Goal: Task Accomplishment & Management: Complete application form

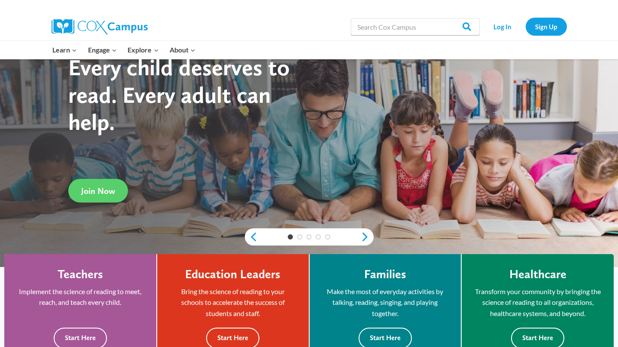
scroll to position [207, 0]
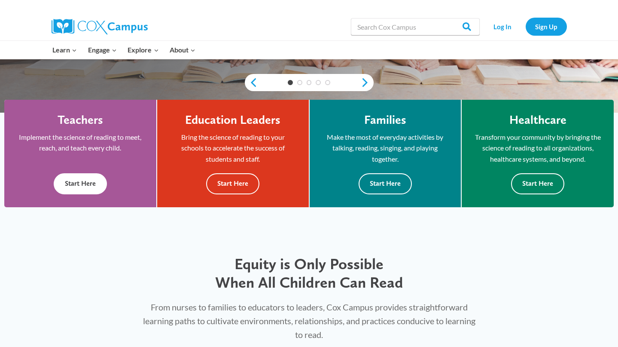
click at [76, 177] on button "Start Here" at bounding box center [80, 183] width 53 height 21
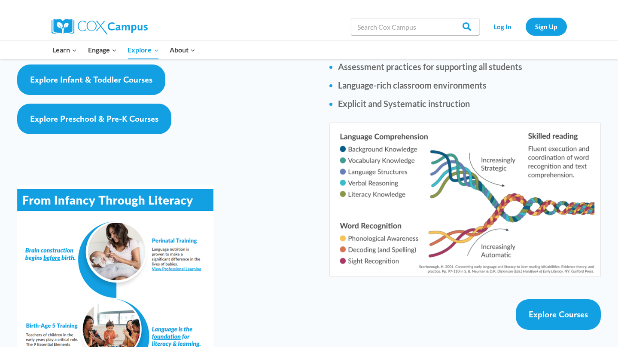
scroll to position [1464, 0]
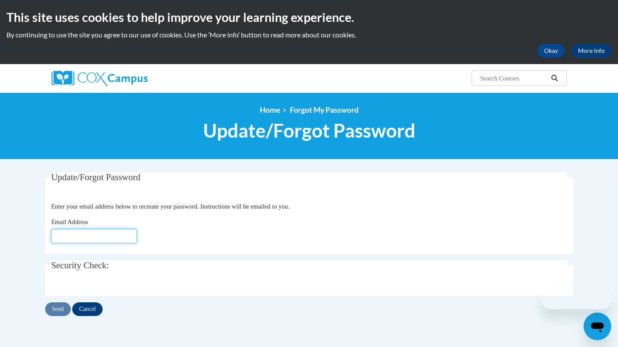
click at [104, 235] on input "Email Address" at bounding box center [94, 235] width 86 height 15
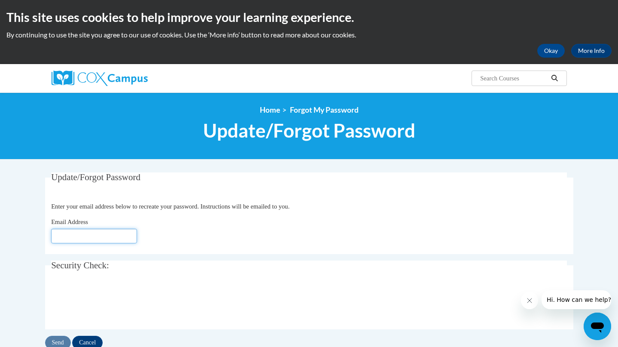
type input "[EMAIL_ADDRESS][DOMAIN_NAME]"
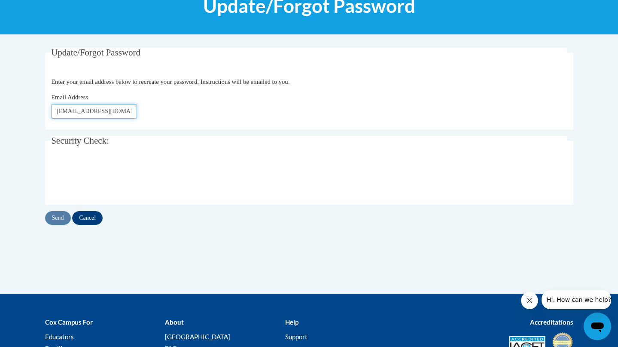
scroll to position [140, 0]
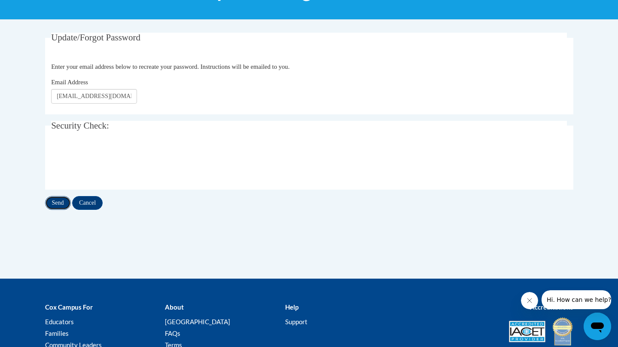
click at [66, 202] on input "Send" at bounding box center [58, 203] width 26 height 14
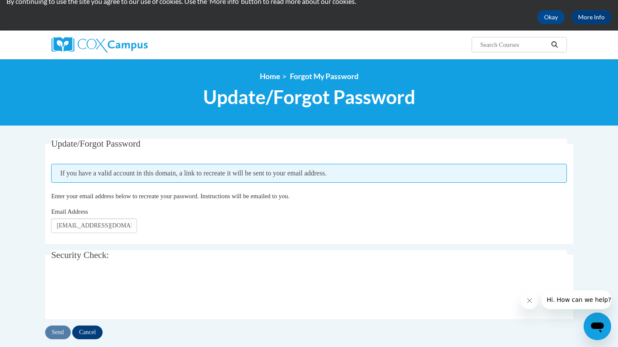
scroll to position [52, 0]
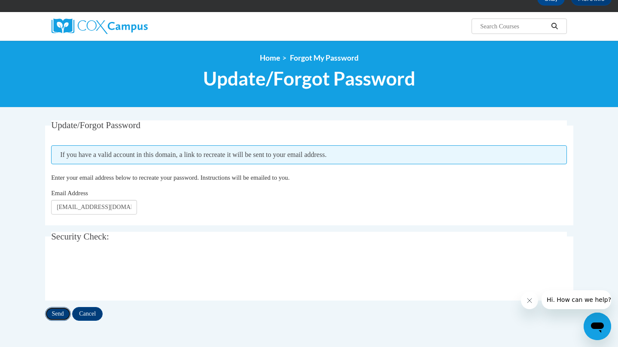
click at [56, 310] on input "Send" at bounding box center [58, 314] width 26 height 14
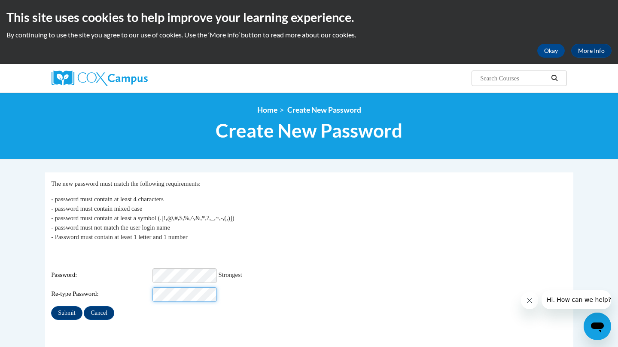
click at [51, 306] on input "Submit" at bounding box center [66, 313] width 31 height 14
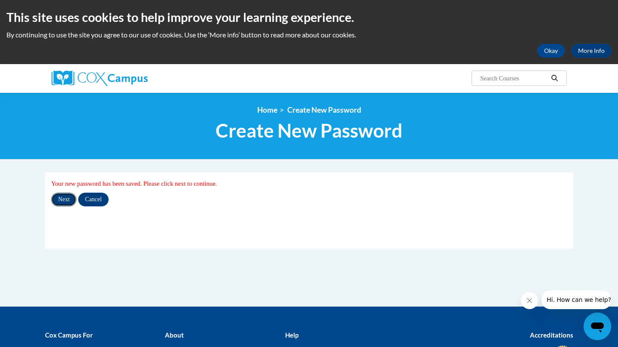
click at [60, 203] on input "Next" at bounding box center [63, 199] width 25 height 14
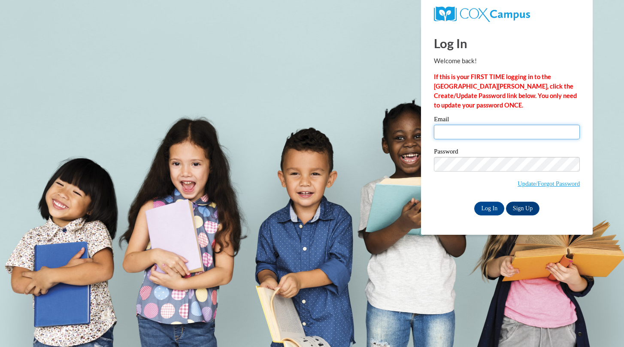
click at [455, 130] on input "Email" at bounding box center [507, 132] width 146 height 15
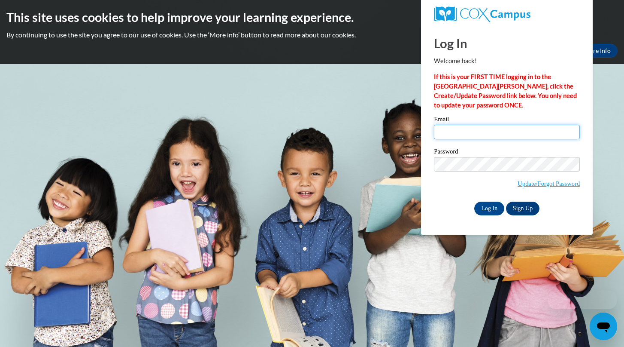
type input "abby.samse@rusd.org"
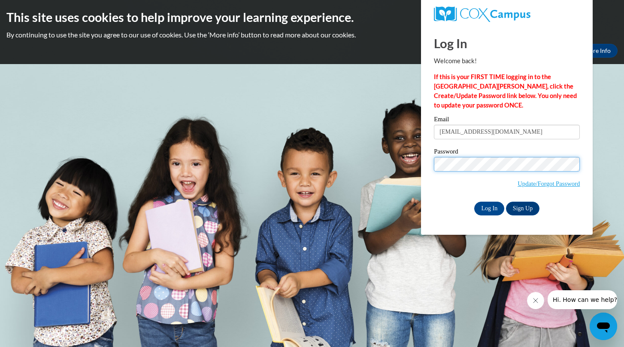
click at [475, 201] on input "Log In" at bounding box center [490, 208] width 30 height 14
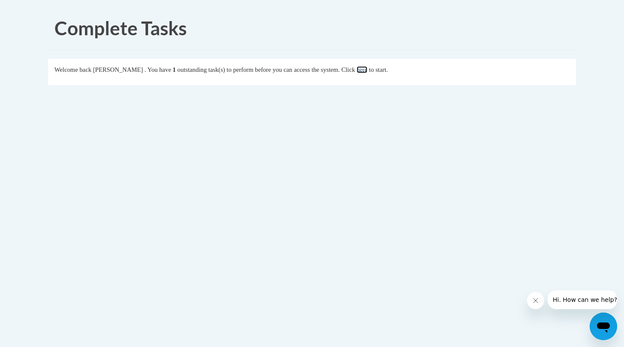
click at [368, 69] on link "here" at bounding box center [362, 69] width 11 height 7
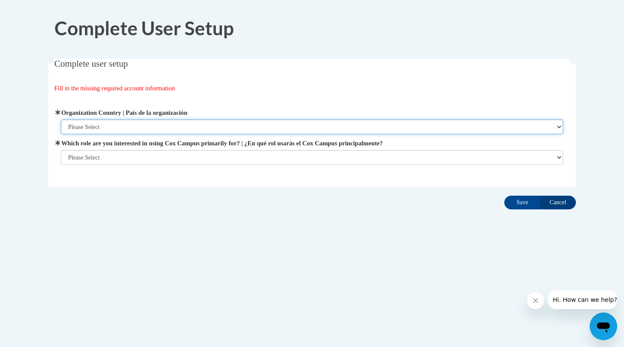
click at [195, 131] on select "Please Select [GEOGRAPHIC_DATA] | [GEOGRAPHIC_DATA] Outside of [GEOGRAPHIC_DATA…" at bounding box center [312, 126] width 503 height 15
select select "ad49bcad-a171-4b2e-b99c-48b446064914"
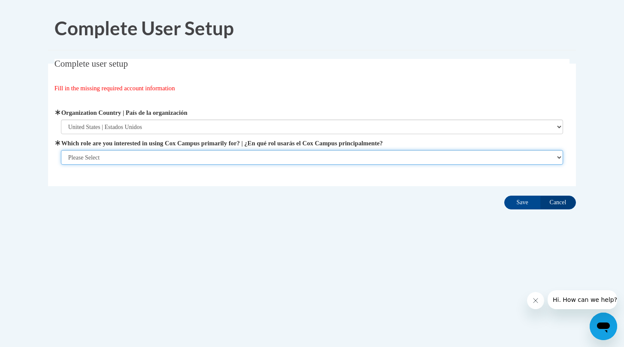
click at [195, 155] on select "Please Select College/University | Colegio/Universidad Community/Nonprofit Part…" at bounding box center [312, 157] width 503 height 15
select select "fbf2d438-af2f-41f8-98f1-81c410e29de3"
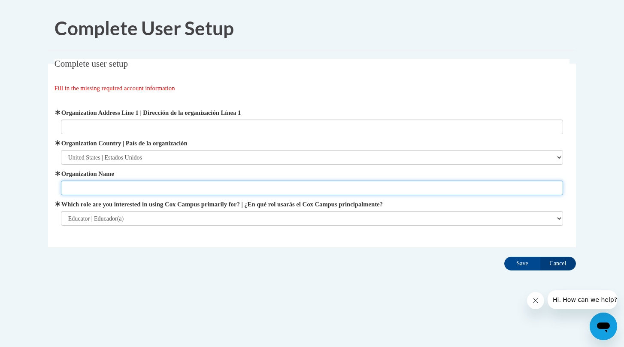
click at [226, 189] on input "Organization Name" at bounding box center [312, 187] width 503 height 15
type input "U"
type input "Racine Unified"
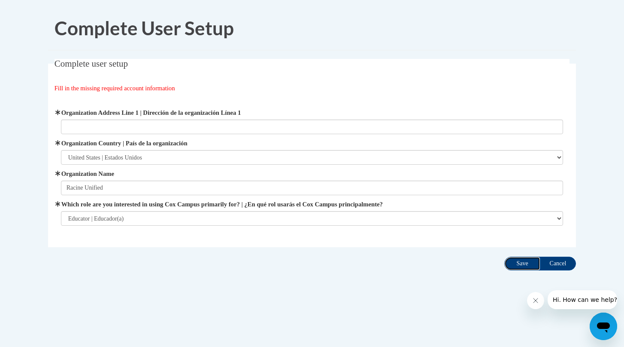
click at [523, 260] on input "Save" at bounding box center [523, 263] width 36 height 14
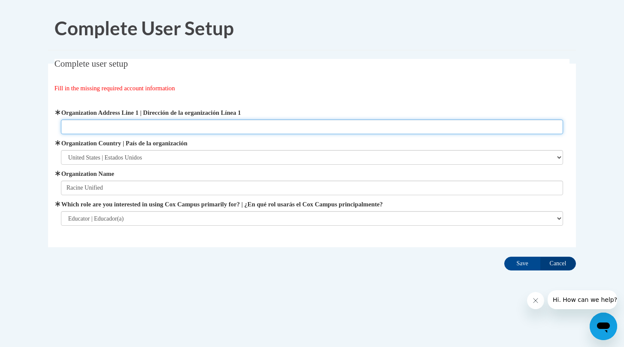
click at [284, 129] on input "Organization Address Line 1 | Dirección de la organización Línea 1" at bounding box center [312, 126] width 503 height 15
type input "2115 5 1/2 Mile Rd Racine, Wi"
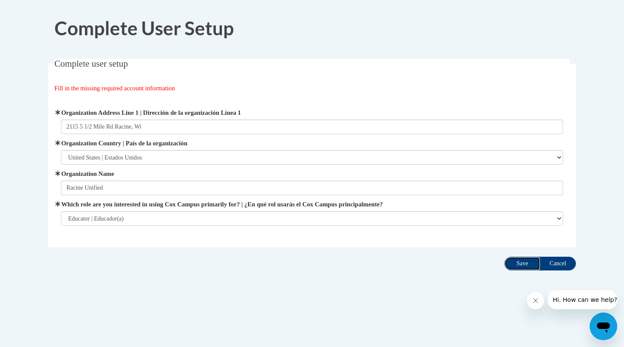
click at [530, 262] on input "Save" at bounding box center [523, 263] width 36 height 14
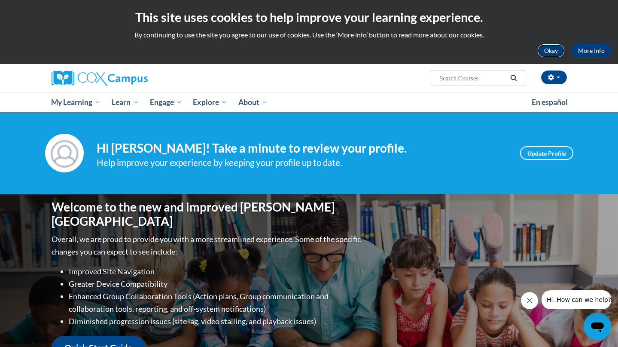
click at [560, 55] on button "Okay" at bounding box center [550, 51] width 27 height 14
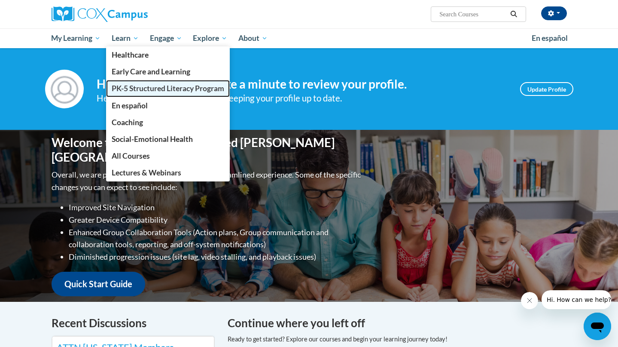
click at [132, 91] on span "PK-5 Structured Literacy Program" at bounding box center [168, 88] width 113 height 9
